Goal: Task Accomplishment & Management: Manage account settings

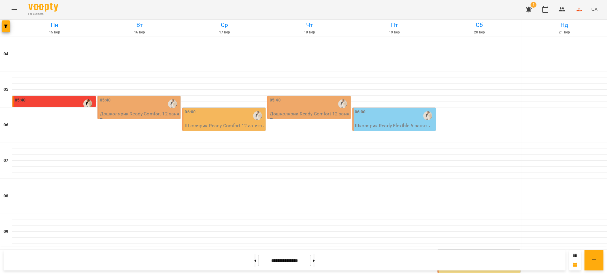
scroll to position [393, 0]
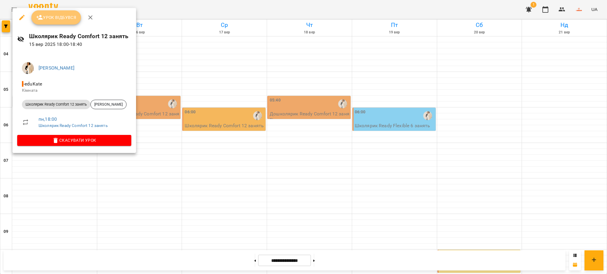
click at [49, 17] on span "Урок відбувся" at bounding box center [56, 17] width 40 height 7
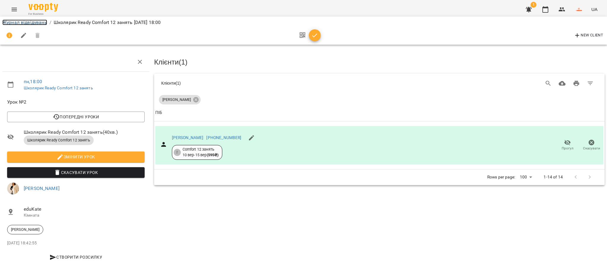
click at [15, 25] on link "Журнал відвідувань" at bounding box center [24, 23] width 45 height 6
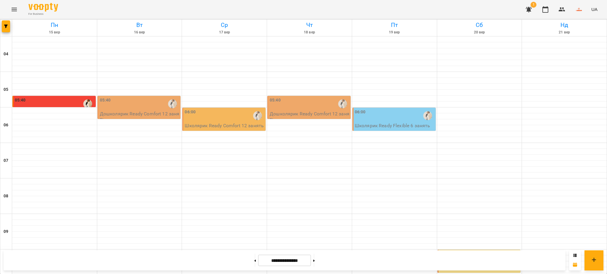
click at [531, 7] on icon "button" at bounding box center [528, 9] width 7 height 7
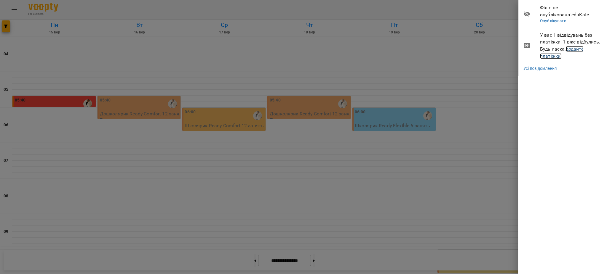
click at [574, 47] on link "додайте платіжки!" at bounding box center [562, 52] width 44 height 13
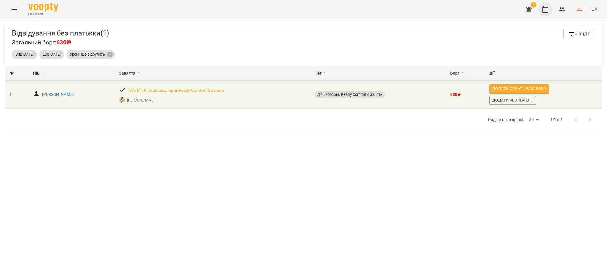
click at [547, 9] on icon "button" at bounding box center [545, 9] width 7 height 7
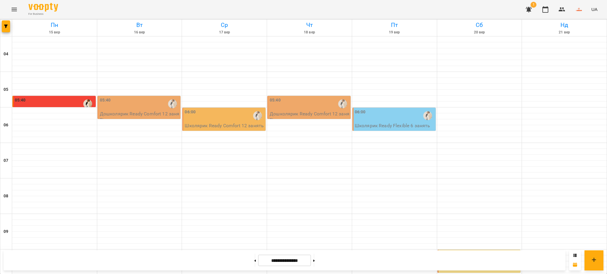
scroll to position [393, 0]
